Goal: Information Seeking & Learning: Learn about a topic

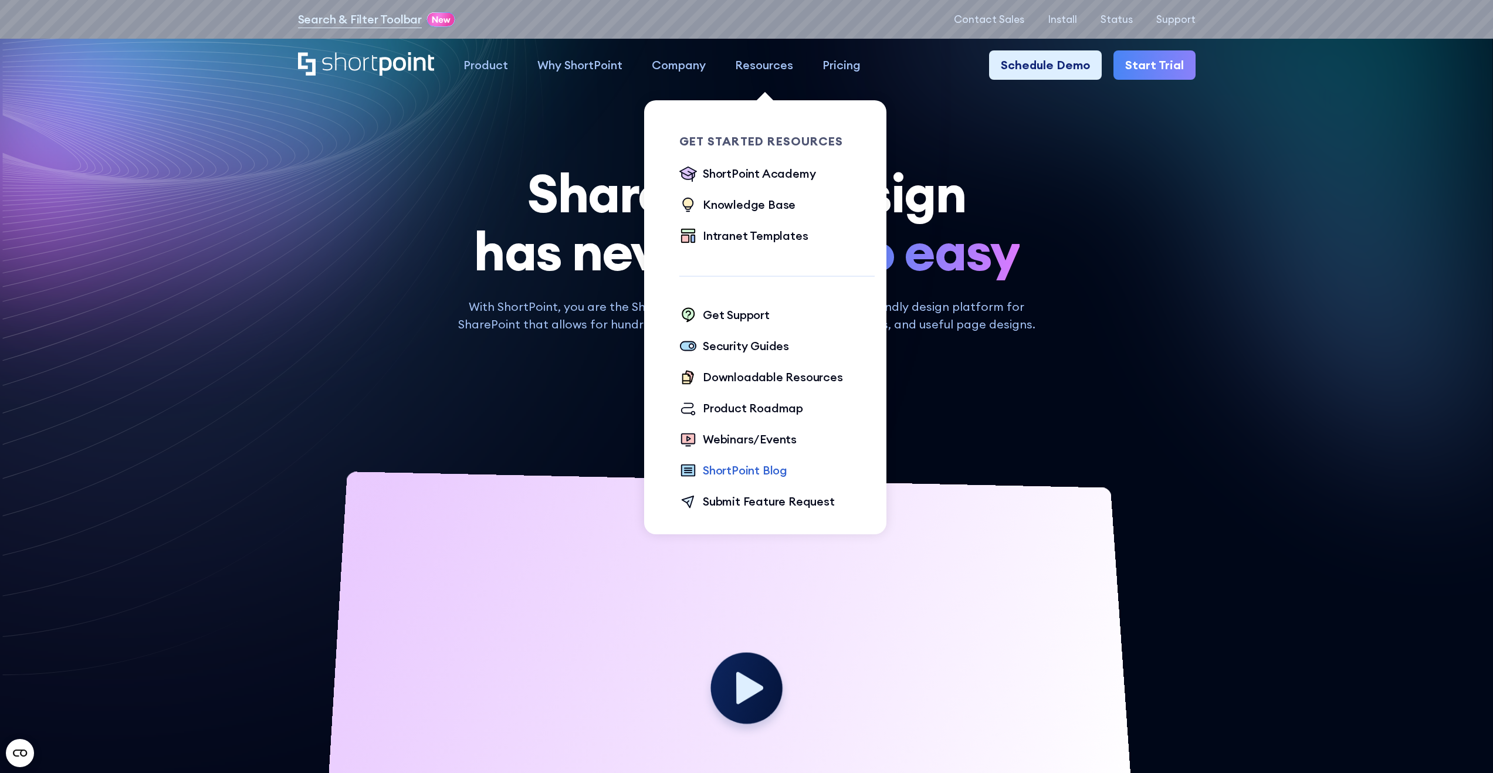
click at [760, 471] on div "ShortPoint Blog" at bounding box center [745, 471] width 84 height 18
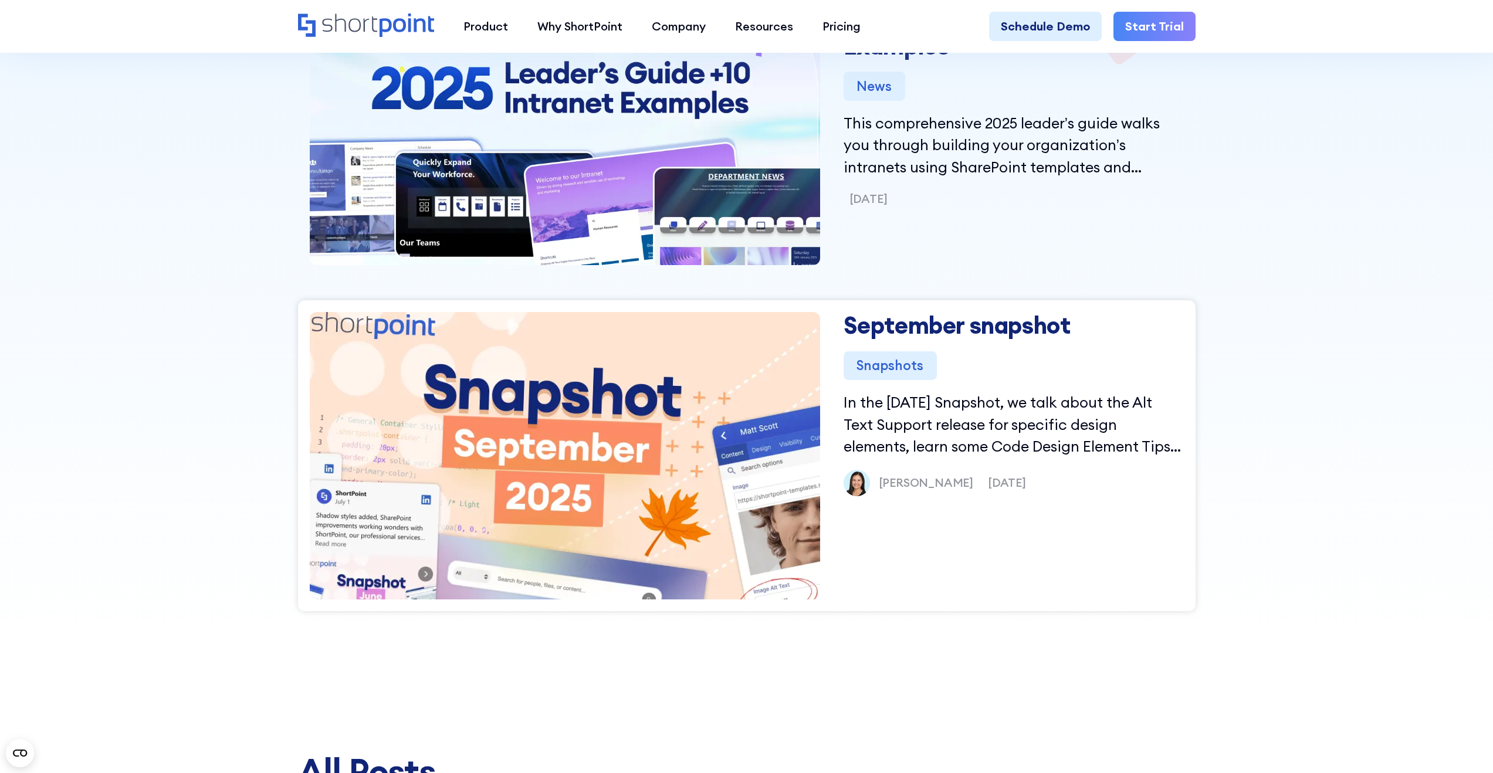
scroll to position [692, 0]
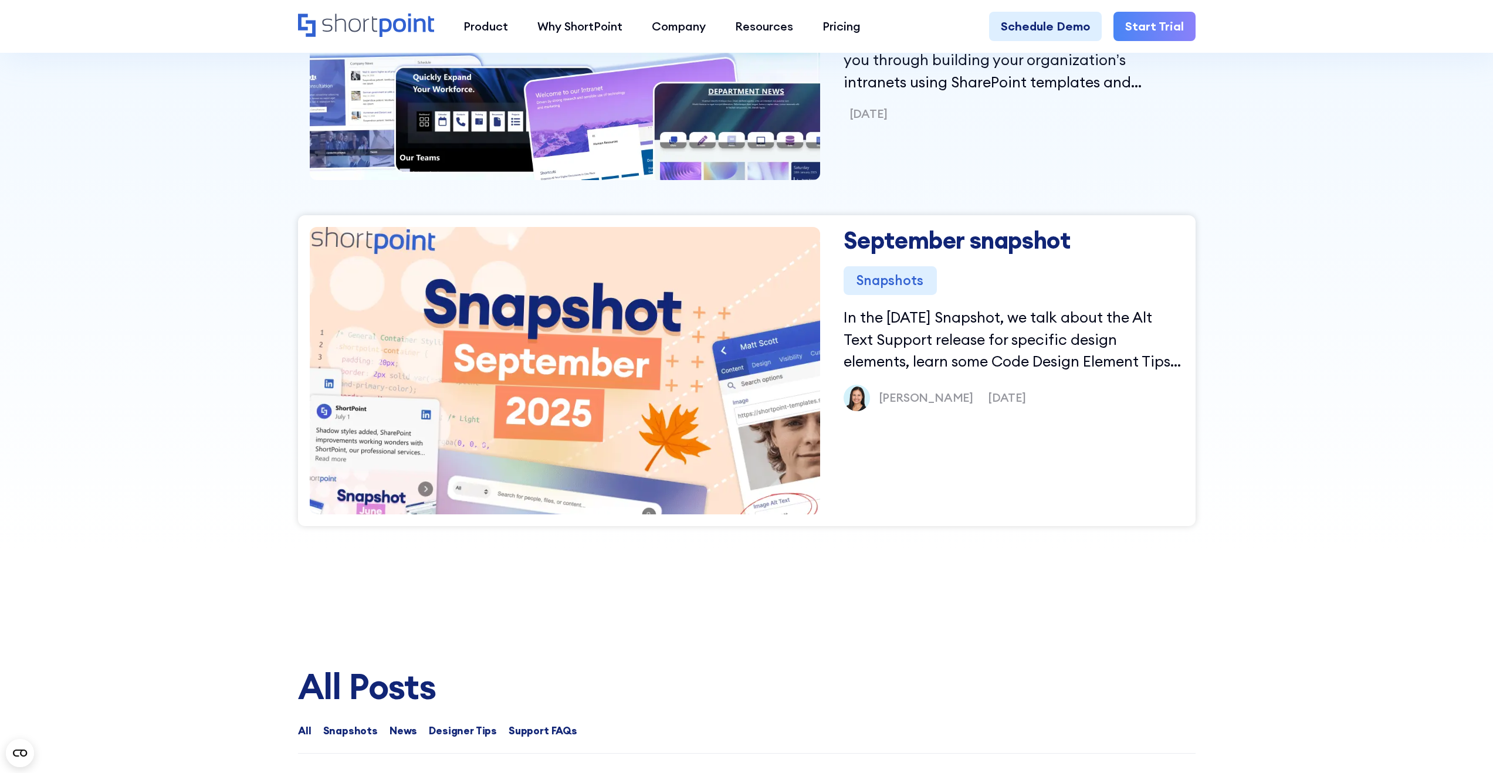
click at [708, 419] on img at bounding box center [564, 370] width 585 height 343
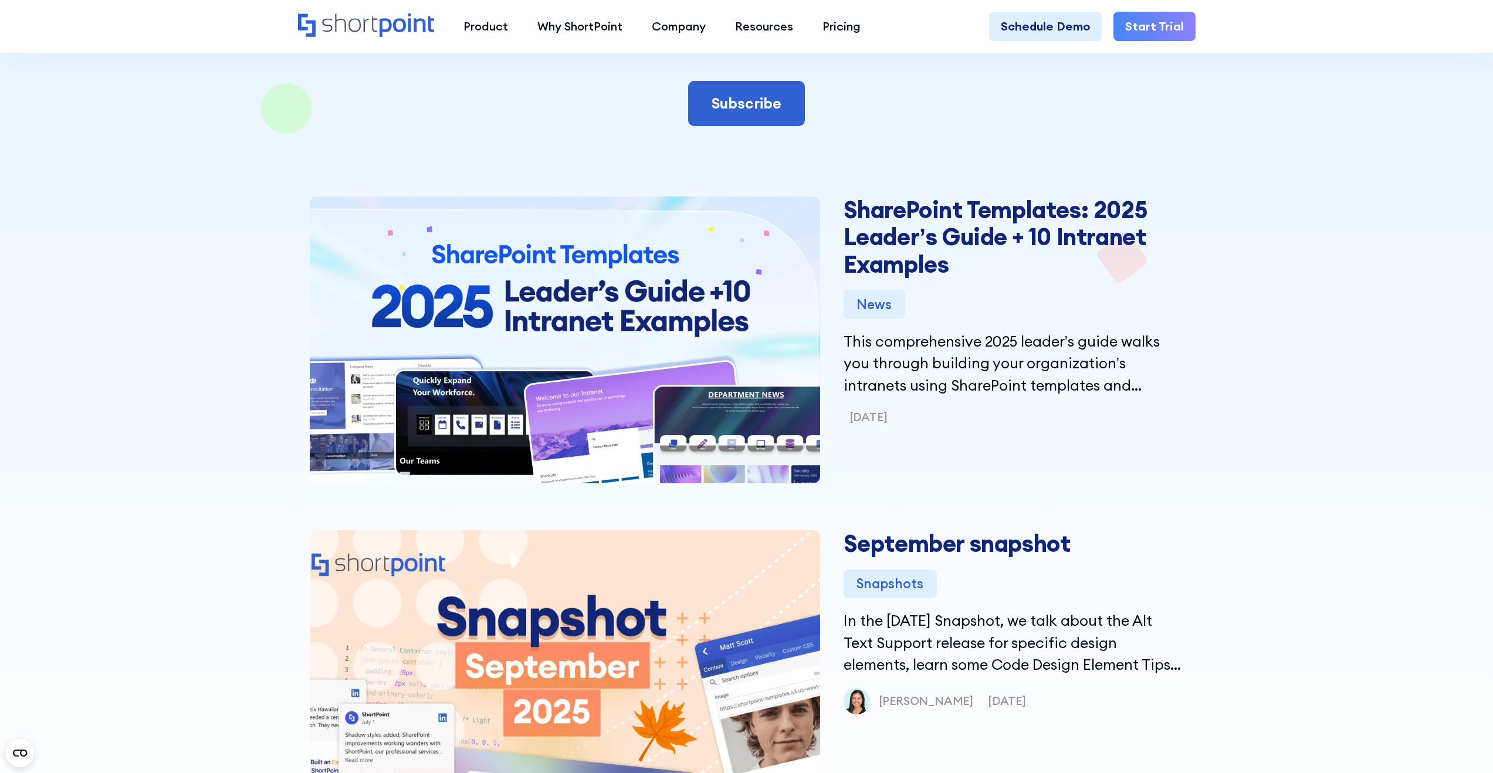
scroll to position [782, 0]
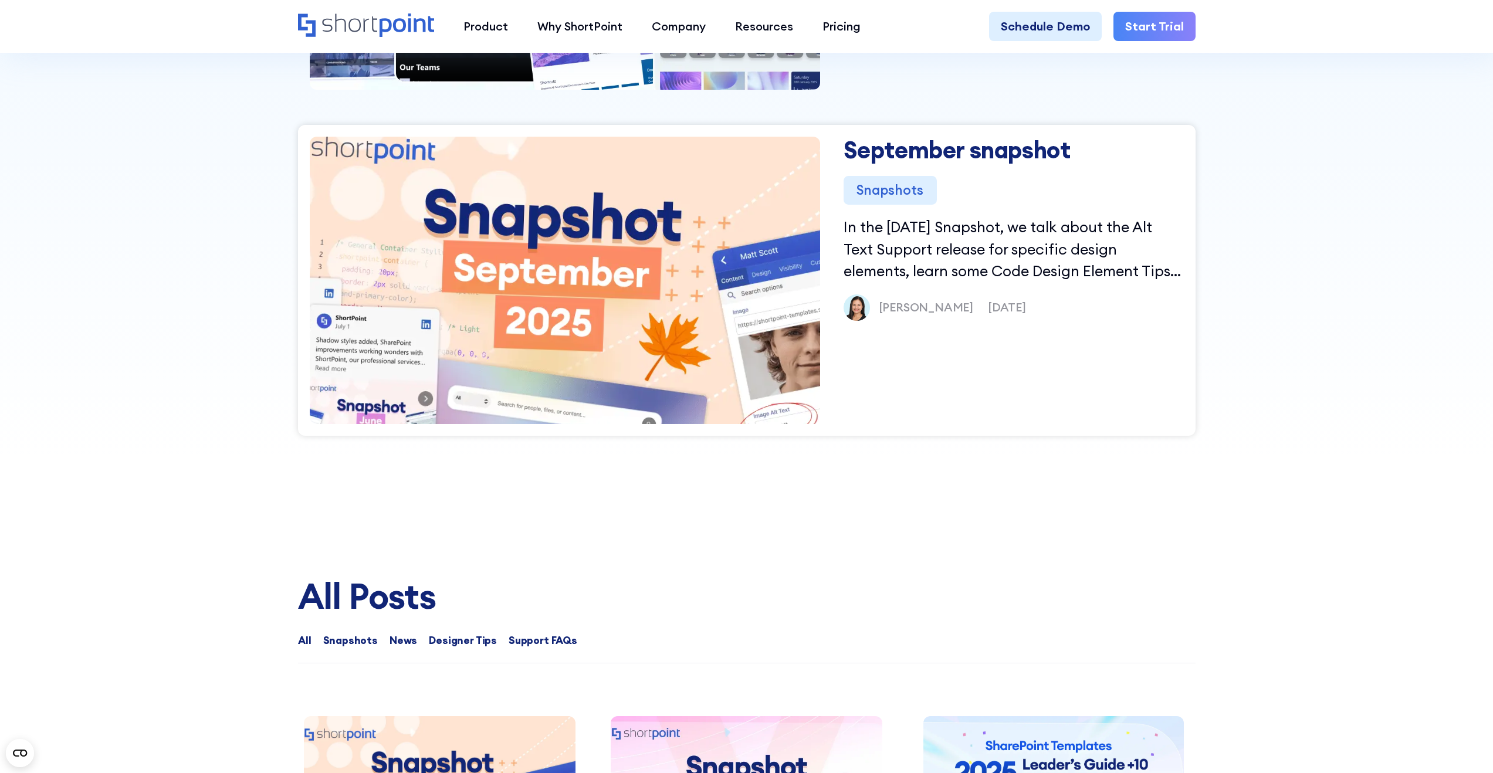
click at [598, 279] on img at bounding box center [564, 280] width 585 height 343
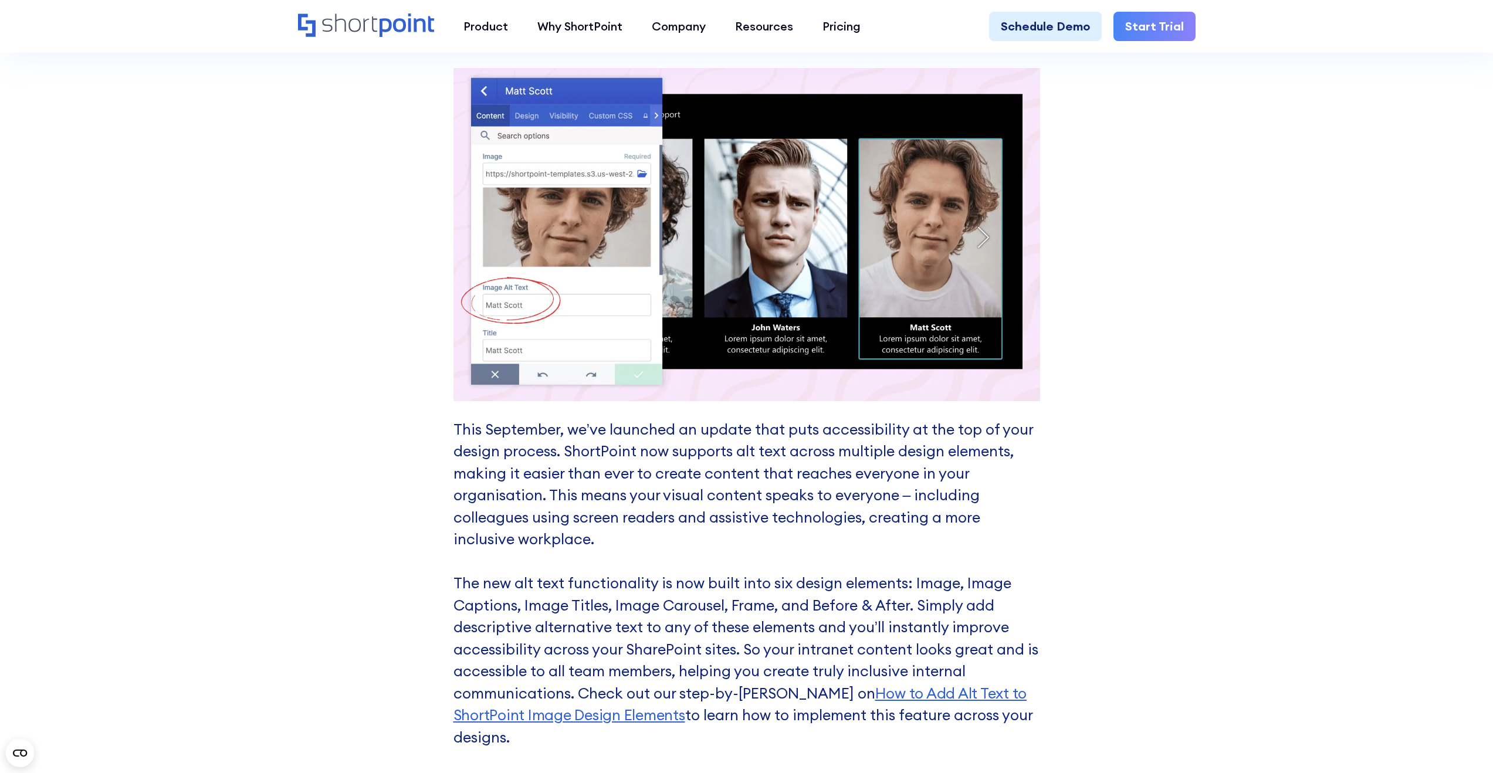
scroll to position [1027, 0]
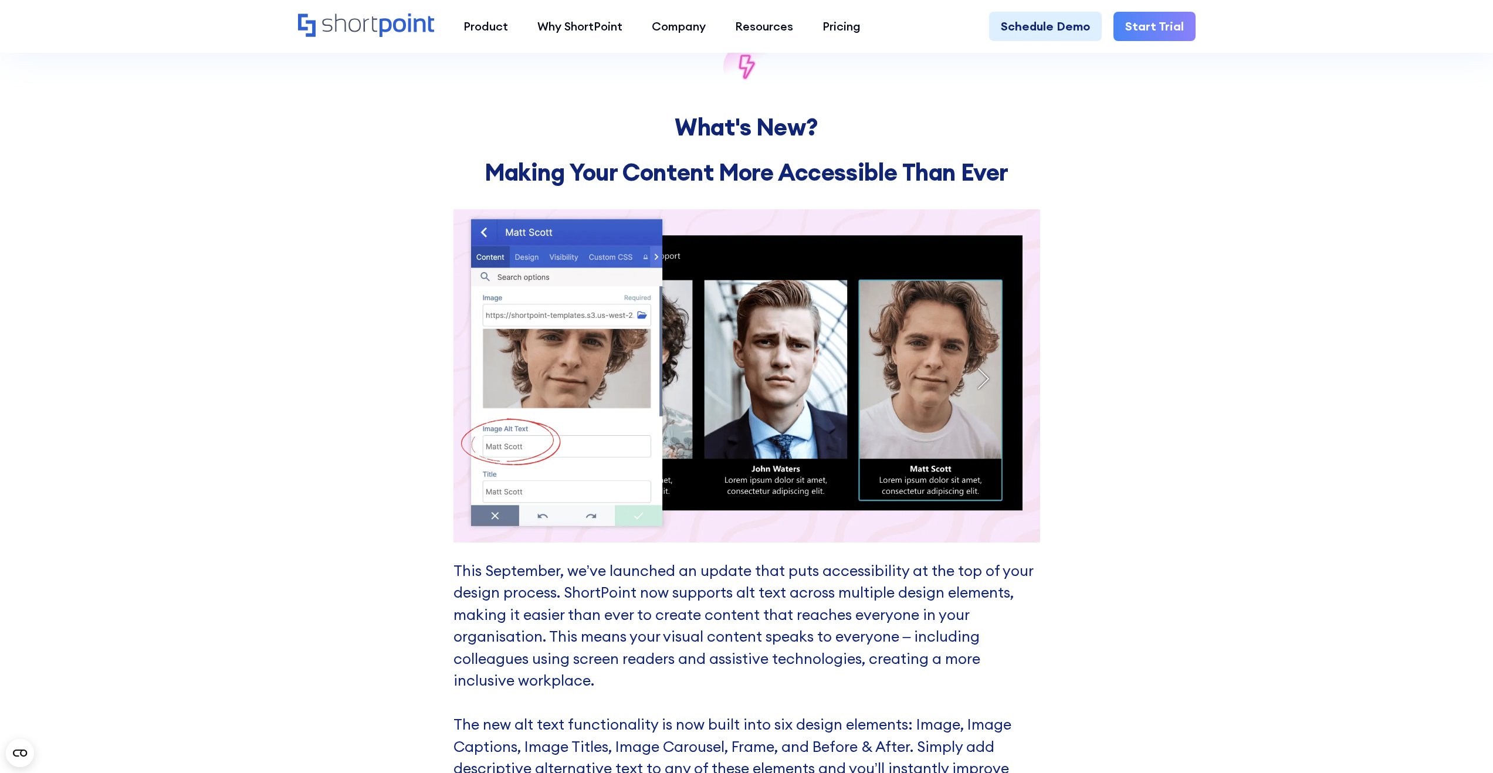
drag, startPoint x: 1268, startPoint y: 169, endPoint x: 1280, endPoint y: 149, distance: 23.8
click at [1268, 170] on div "What's New? Making Your Content More Accessible Than Ever This September, we’ve…" at bounding box center [746, 509] width 1493 height 1096
